Goal: Information Seeking & Learning: Find specific fact

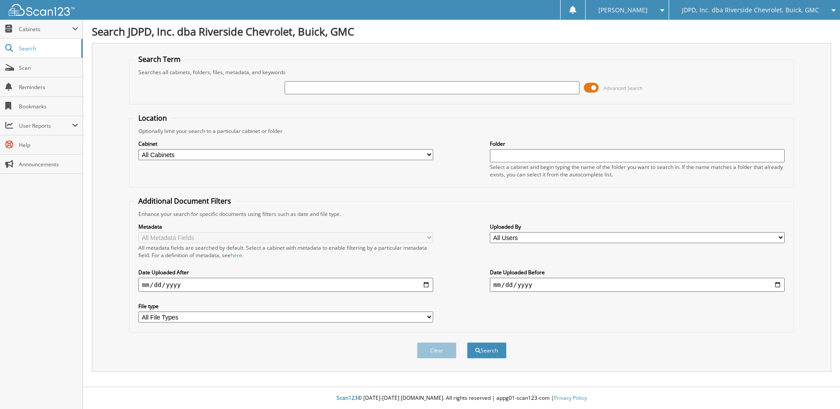
click at [462, 89] on fieldset "Search Term Searches all cabinets, folders, files, metadata, and keywords Advan…" at bounding box center [461, 79] width 664 height 50
click at [333, 94] on div at bounding box center [432, 87] width 295 height 15
click at [339, 90] on input "text" at bounding box center [432, 87] width 295 height 13
type input "16417"
click at [467, 343] on button "Search" at bounding box center [487, 351] width 40 height 16
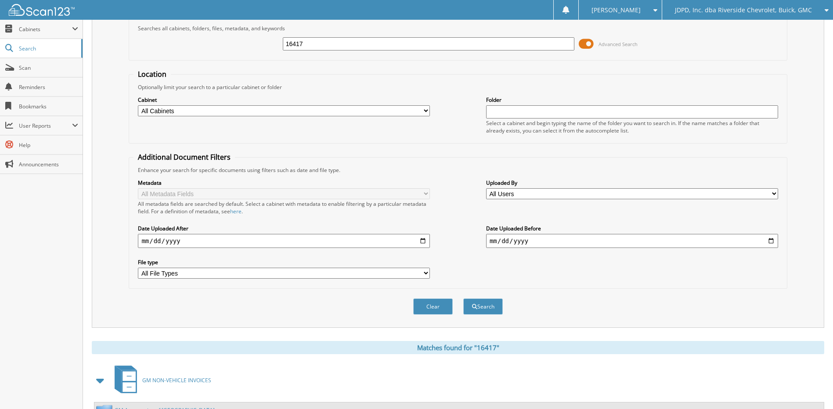
scroll to position [220, 0]
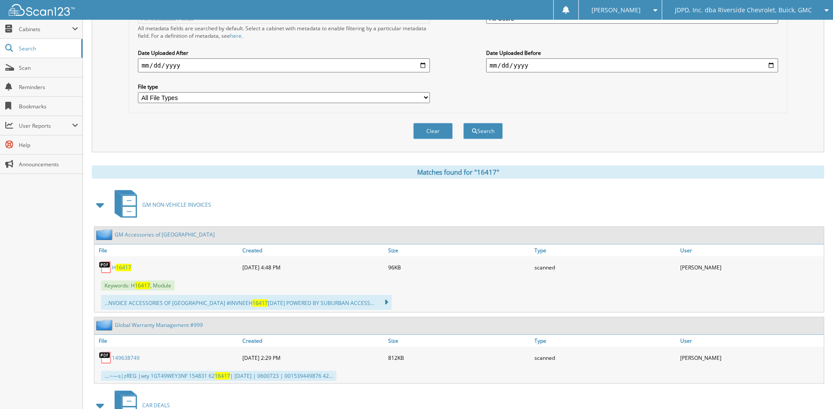
click at [107, 208] on span at bounding box center [101, 205] width 18 height 21
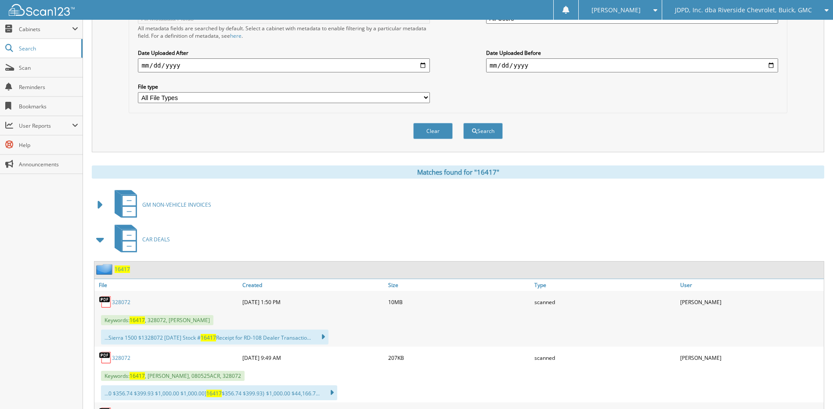
click at [124, 271] on span "16417" at bounding box center [122, 269] width 15 height 7
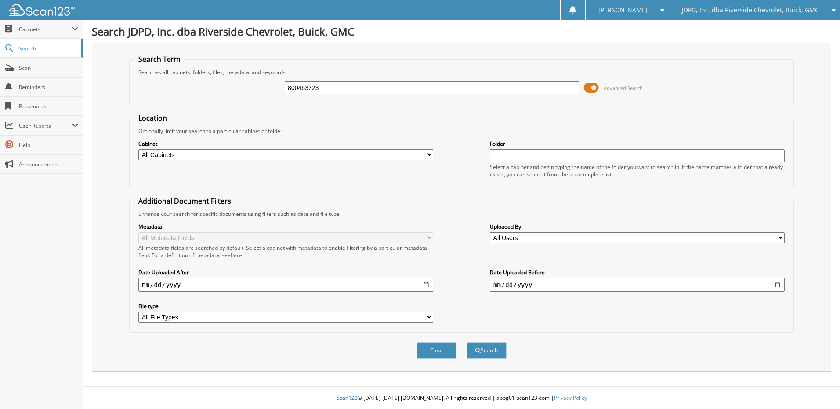
type input "800463723"
click at [467, 343] on button "Search" at bounding box center [487, 351] width 40 height 16
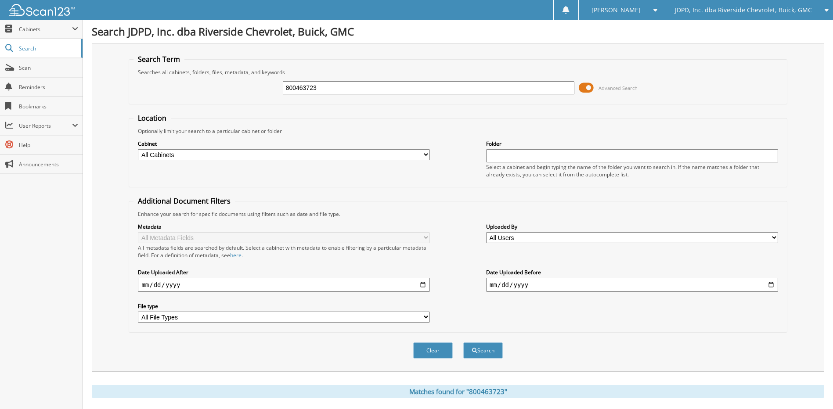
scroll to position [202, 0]
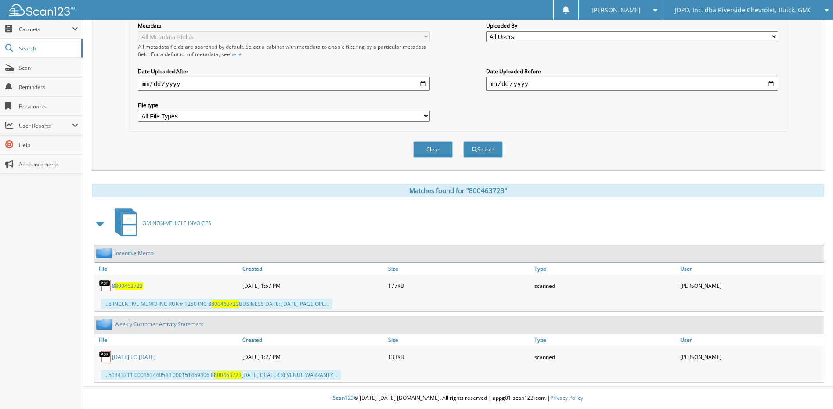
click at [121, 283] on span "800463723" at bounding box center [129, 285] width 28 height 7
